Goal: Navigation & Orientation: Find specific page/section

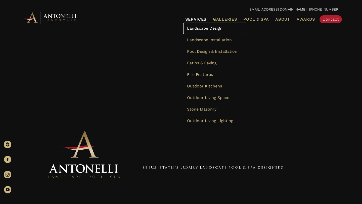
click at [204, 26] on span "Landscape Design" at bounding box center [204, 28] width 35 height 5
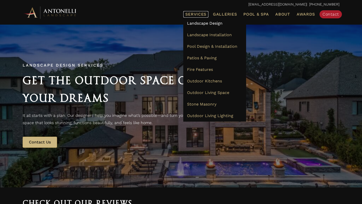
click at [195, 14] on span "Services" at bounding box center [195, 14] width 21 height 4
click at [192, 14] on span "Services" at bounding box center [195, 14] width 21 height 4
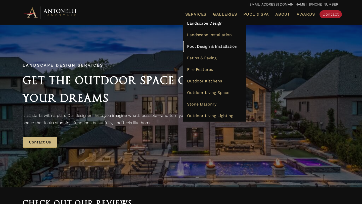
click at [197, 47] on span "Pool Design & Installation" at bounding box center [212, 46] width 50 height 5
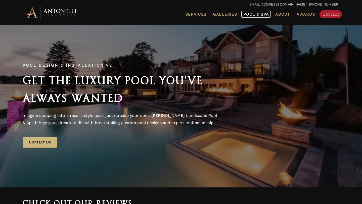
click at [252, 14] on span "Pool & Spa" at bounding box center [255, 14] width 25 height 5
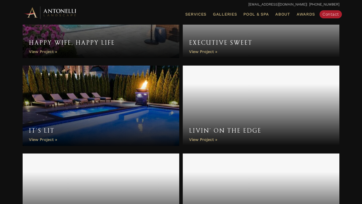
scroll to position [783, 0]
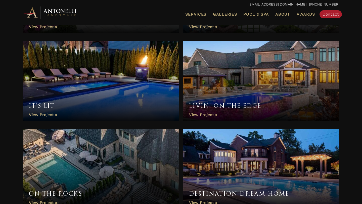
click at [145, 146] on link "On the Rocks" at bounding box center [101, 169] width 157 height 80
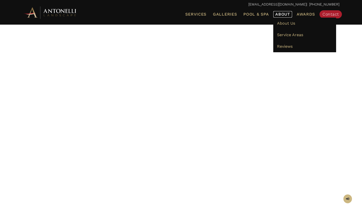
click at [282, 13] on span "About" at bounding box center [282, 14] width 15 height 4
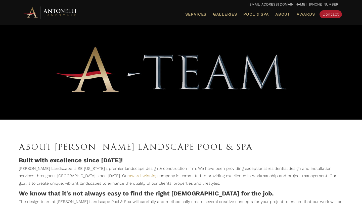
click at [219, 10] on ul "Services Landscape Design Landscape Installation Pool Design & Installation Pat…" at bounding box center [232, 14] width 222 height 11
click at [219, 13] on span "Galleries" at bounding box center [225, 14] width 24 height 5
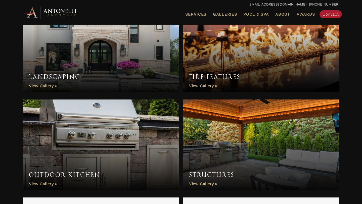
scroll to position [300, 0]
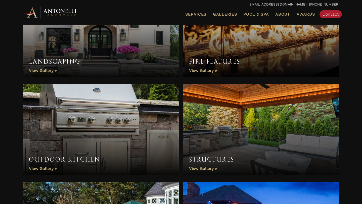
click at [38, 72] on link "Landscaping" at bounding box center [101, 31] width 157 height 90
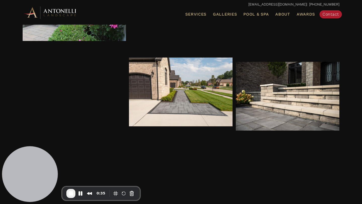
scroll to position [1412, 0]
